Goal: Task Accomplishment & Management: Use online tool/utility

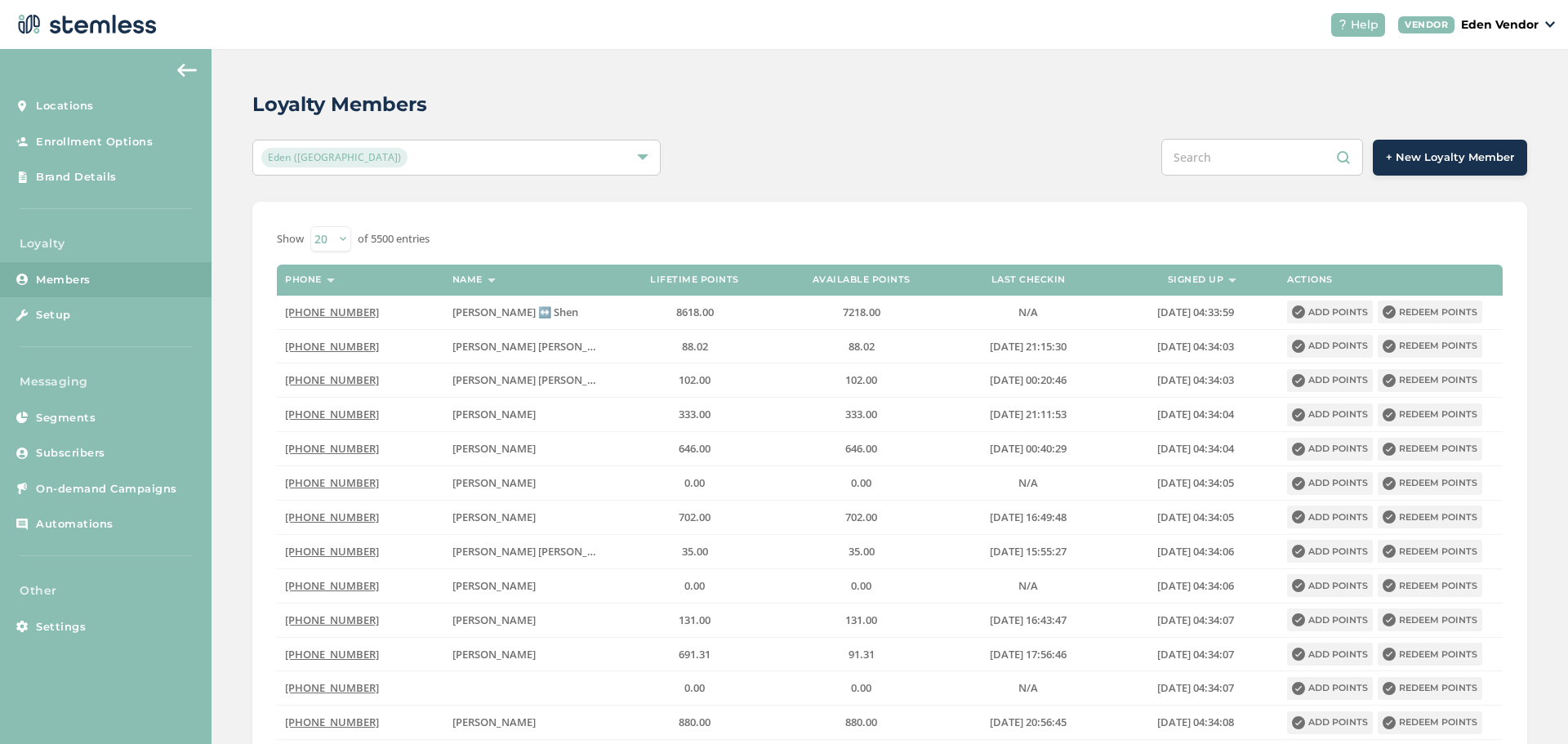
click at [1205, 149] on input "text" at bounding box center [1262, 158] width 201 height 37
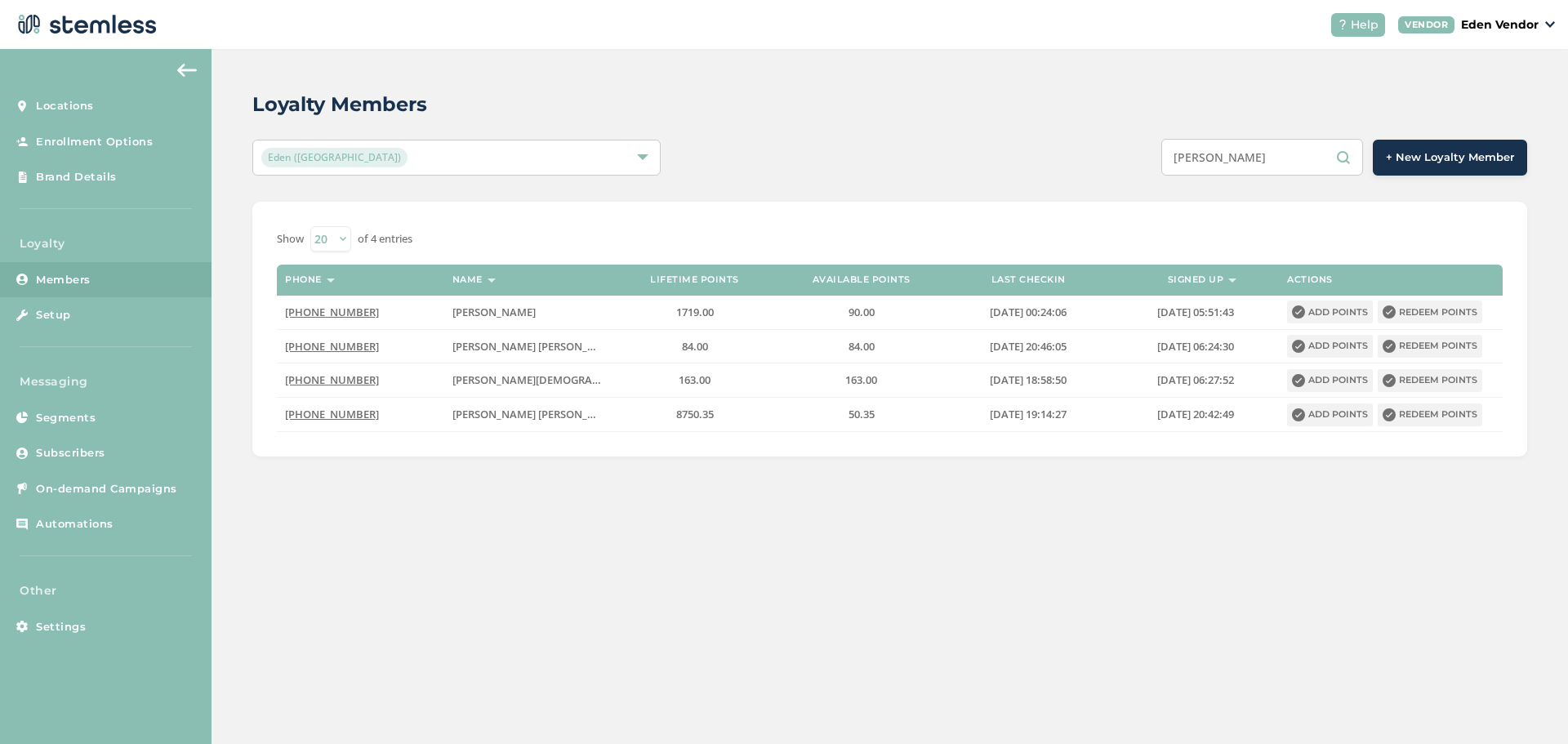
click at [1217, 155] on input "[PERSON_NAME]" at bounding box center [1262, 158] width 201 height 37
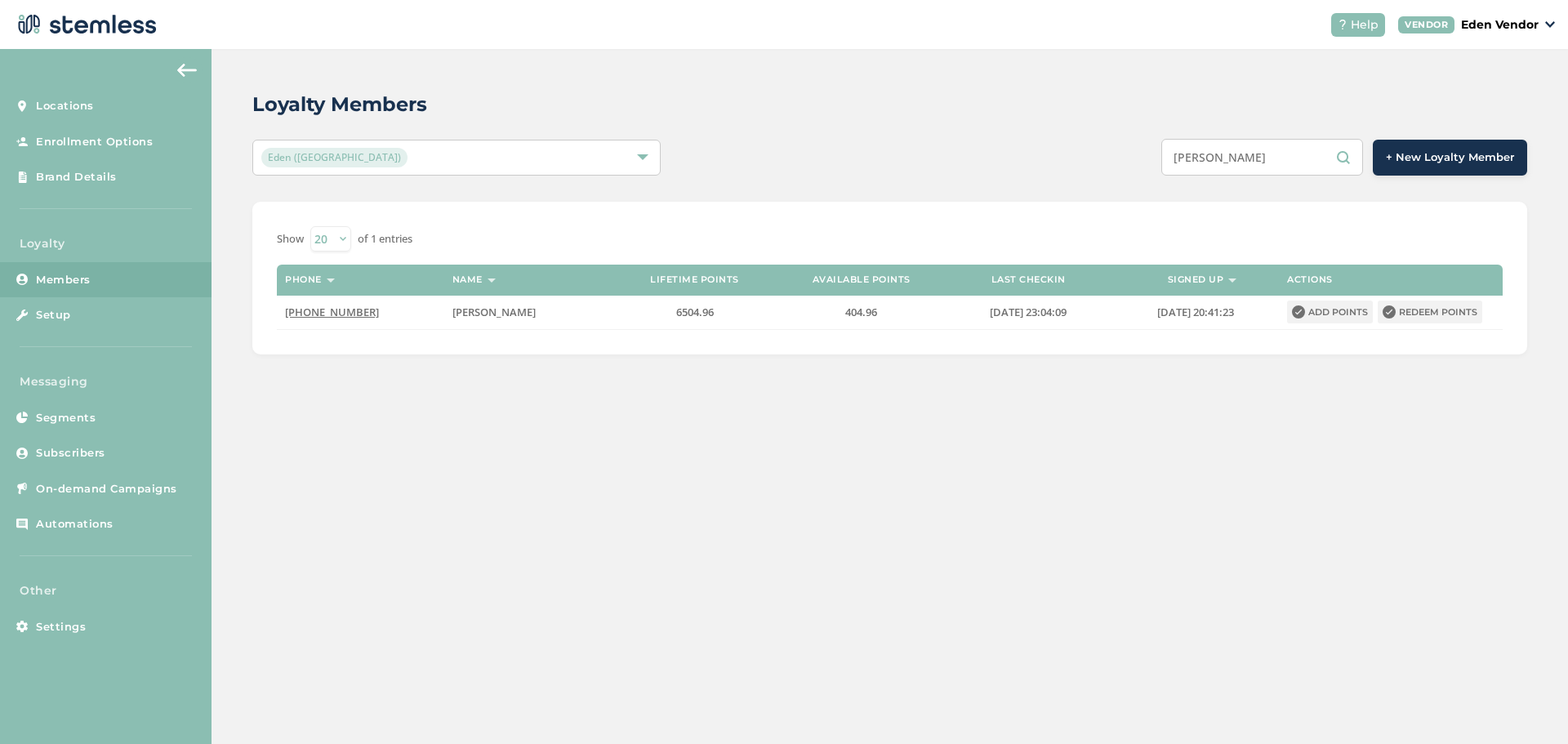
type input "[PERSON_NAME]"
click at [1448, 321] on button "Redeem points" at bounding box center [1429, 312] width 104 height 23
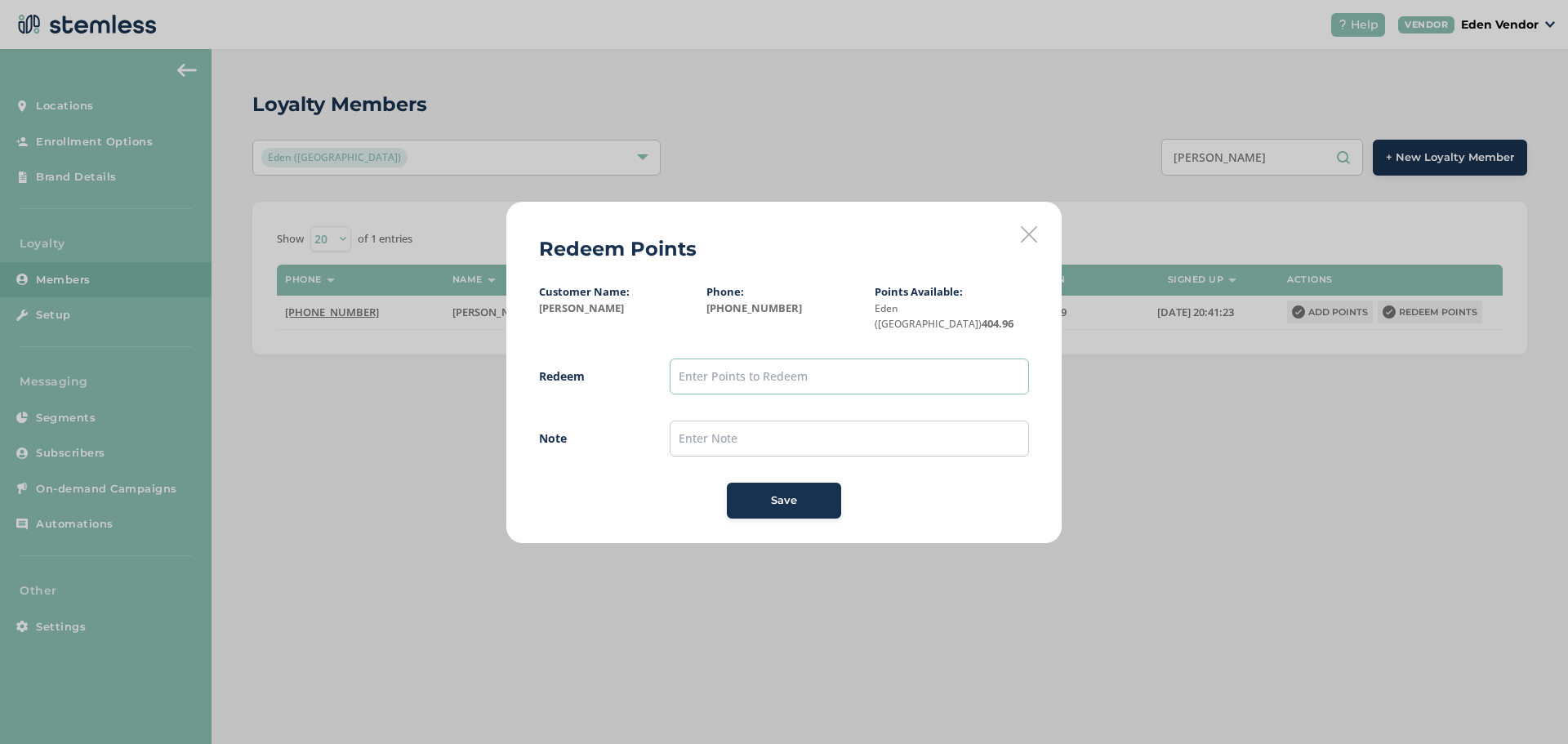
click at [734, 372] on input "text" at bounding box center [848, 375] width 359 height 36
type input "400"
click at [728, 421] on input "text" at bounding box center [848, 438] width 359 height 36
type input "[DATE]"
click at [744, 492] on div "Save" at bounding box center [783, 500] width 89 height 17
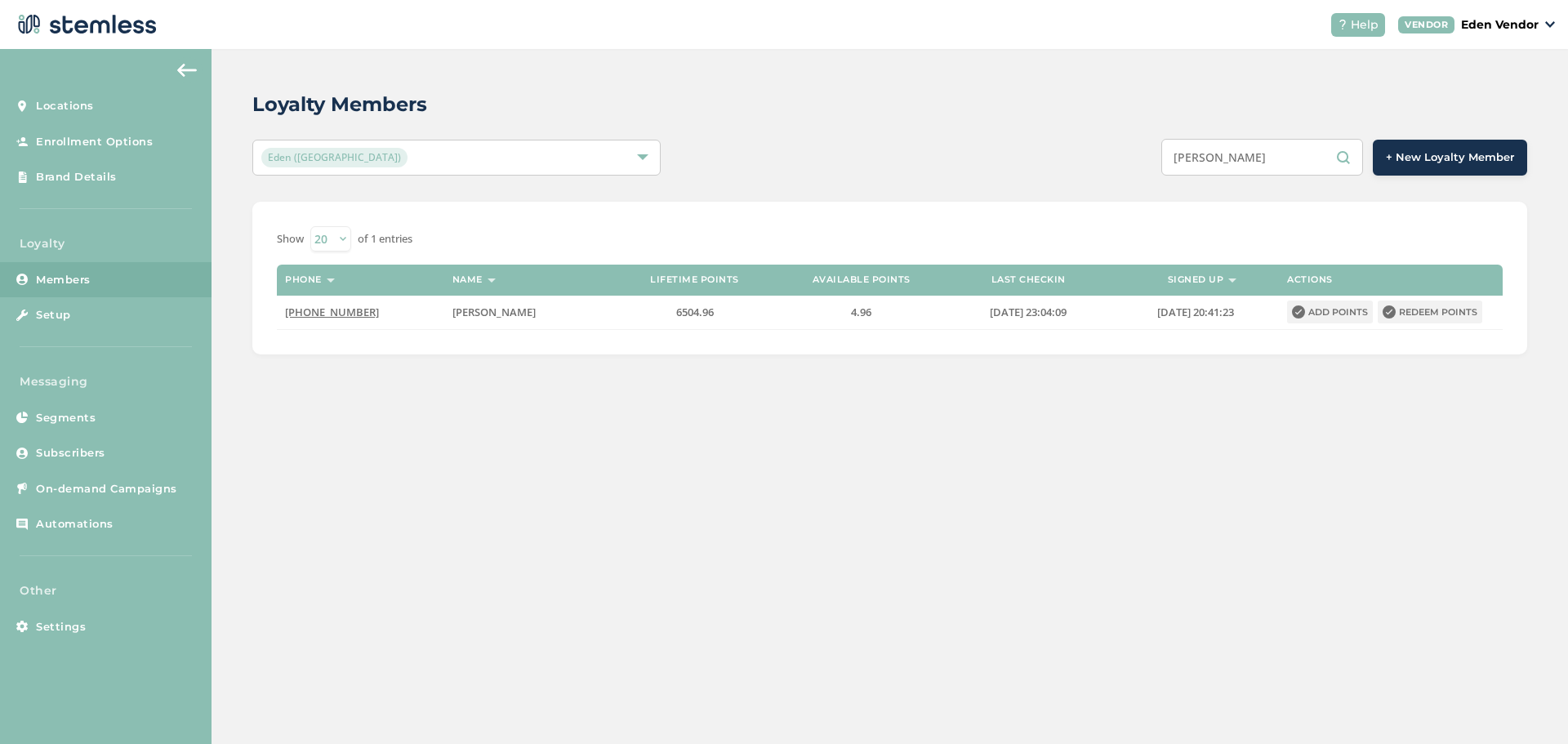
drag, startPoint x: 1263, startPoint y: 165, endPoint x: 1165, endPoint y: 168, distance: 98.0
click at [1165, 168] on div "[PERSON_NAME] + New Loyalty Member" at bounding box center [1156, 158] width 743 height 37
click at [1287, 145] on input "[PERSON_NAME]" at bounding box center [1262, 158] width 201 height 37
drag, startPoint x: 1273, startPoint y: 161, endPoint x: 1177, endPoint y: 164, distance: 96.0
click at [1177, 164] on input "[PERSON_NAME]" at bounding box center [1262, 158] width 201 height 37
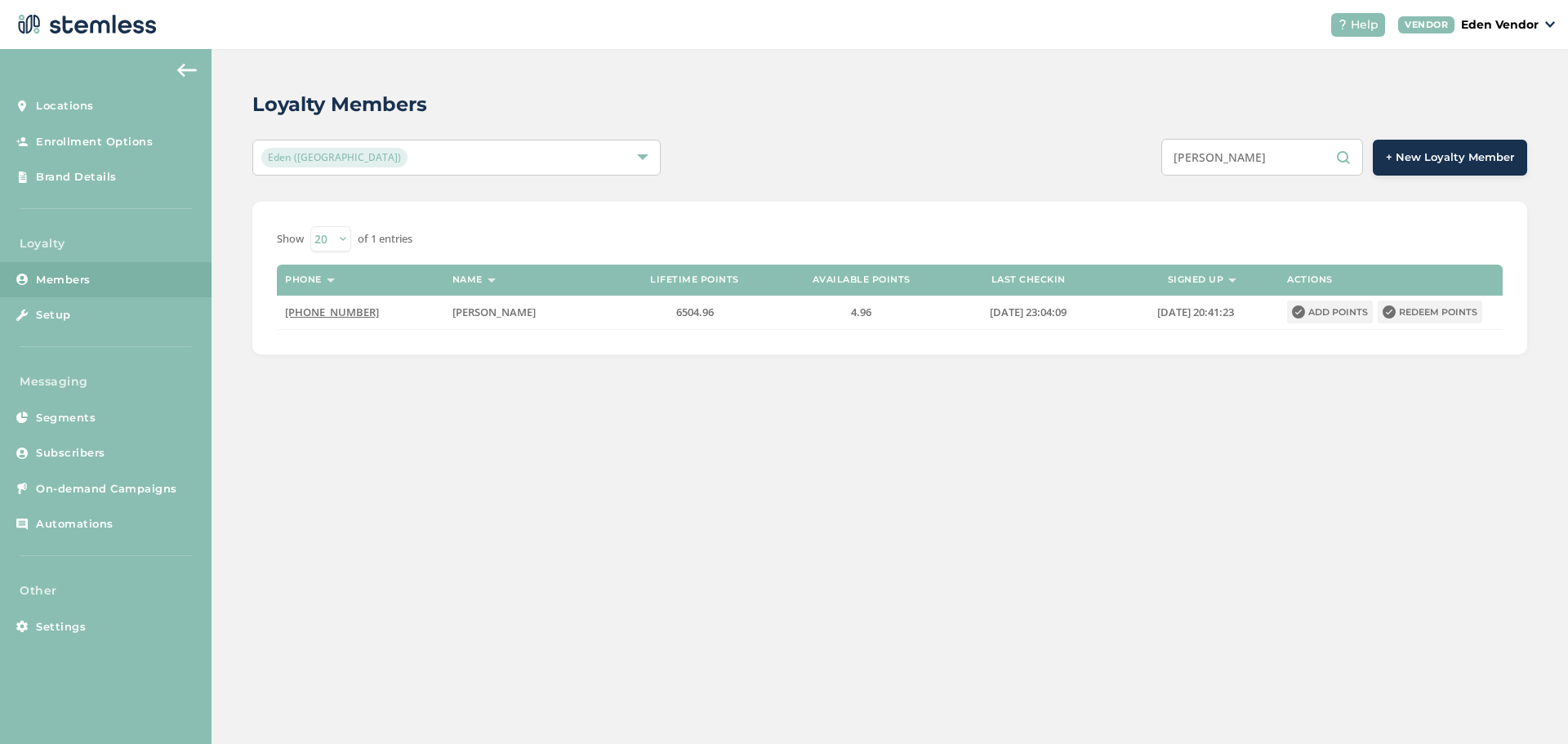
paste input "[PERSON_NAME] [PERSON_NAME]"
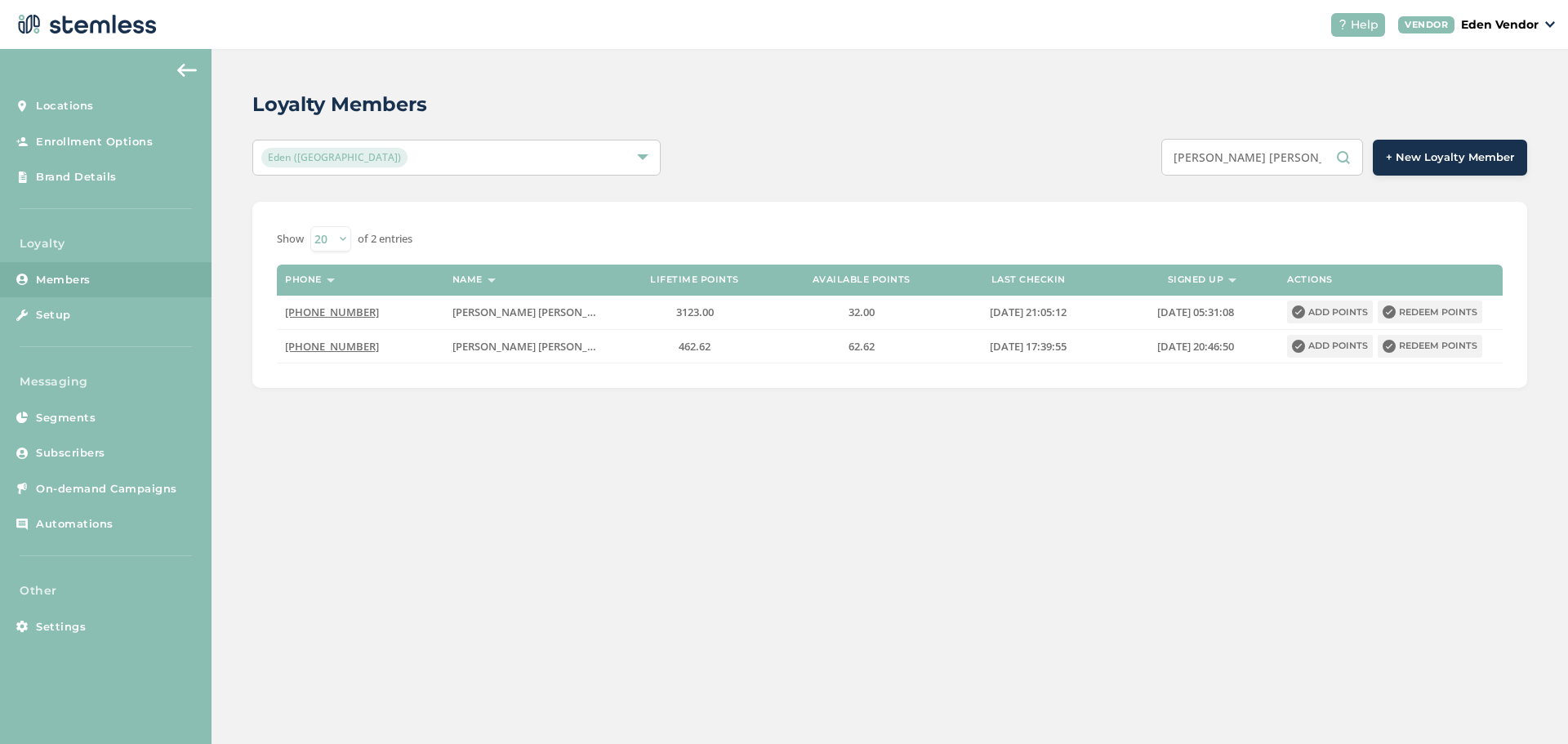
type input "[PERSON_NAME] [PERSON_NAME]"
